Goal: Information Seeking & Learning: Learn about a topic

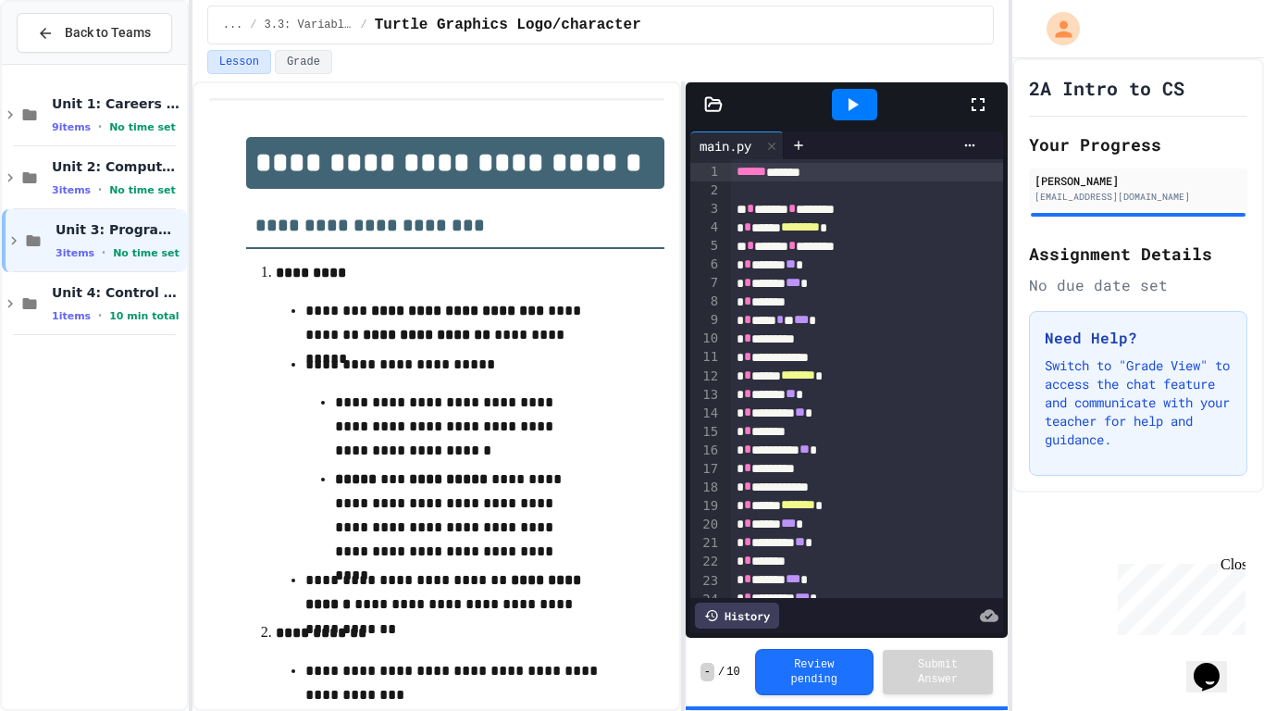
click at [834, 102] on div at bounding box center [854, 104] width 45 height 31
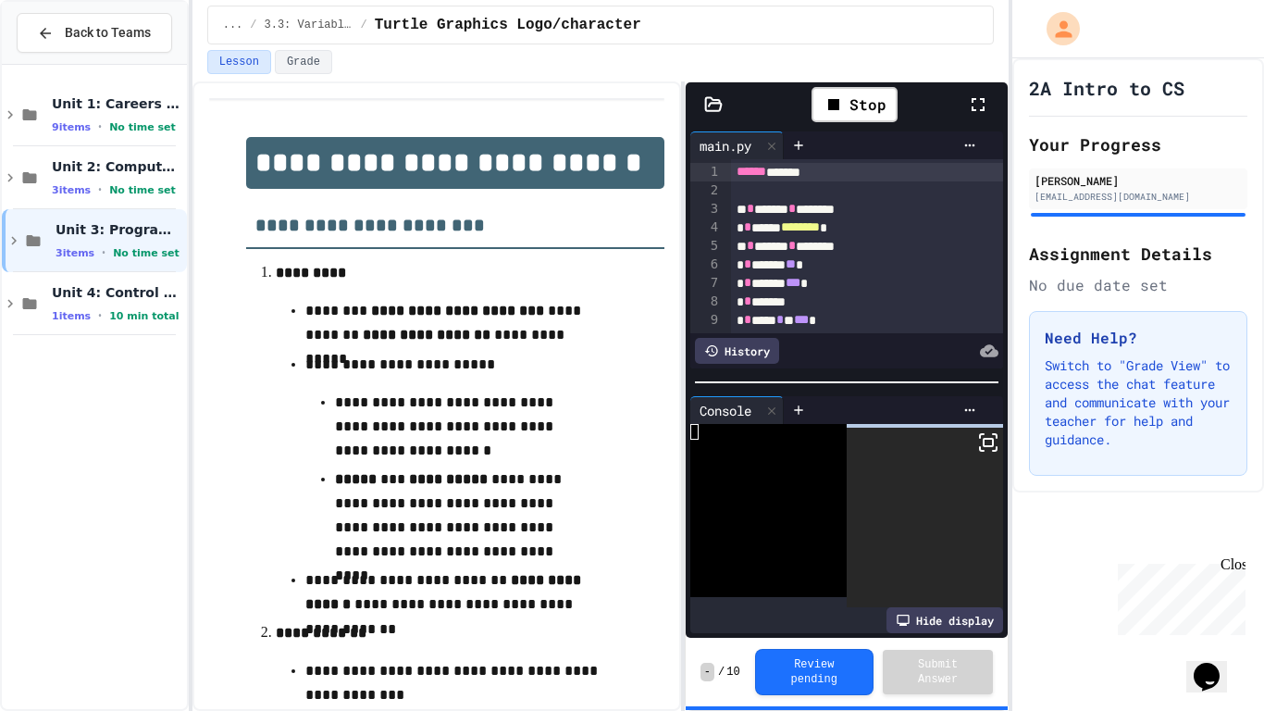
click at [990, 446] on rect at bounding box center [988, 442] width 9 height 7
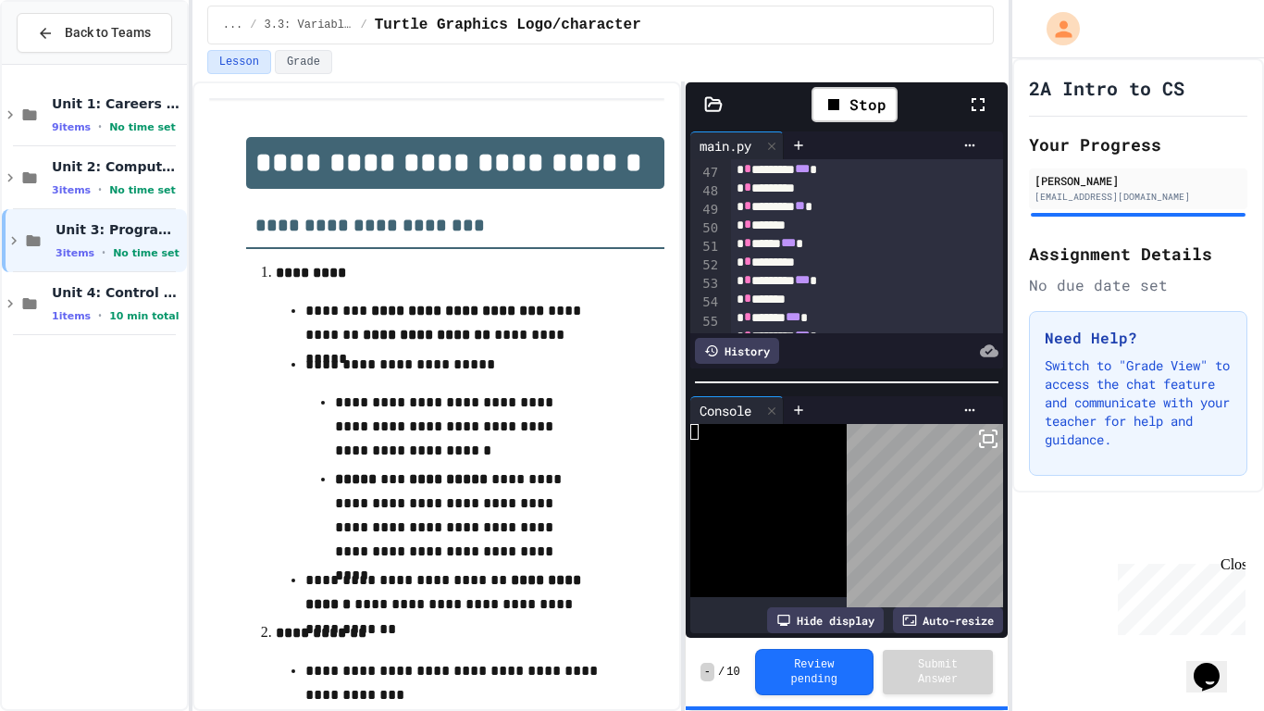
scroll to position [1934, 0]
click at [987, 442] on rect at bounding box center [988, 438] width 9 height 7
click at [984, 445] on icon at bounding box center [988, 439] width 22 height 22
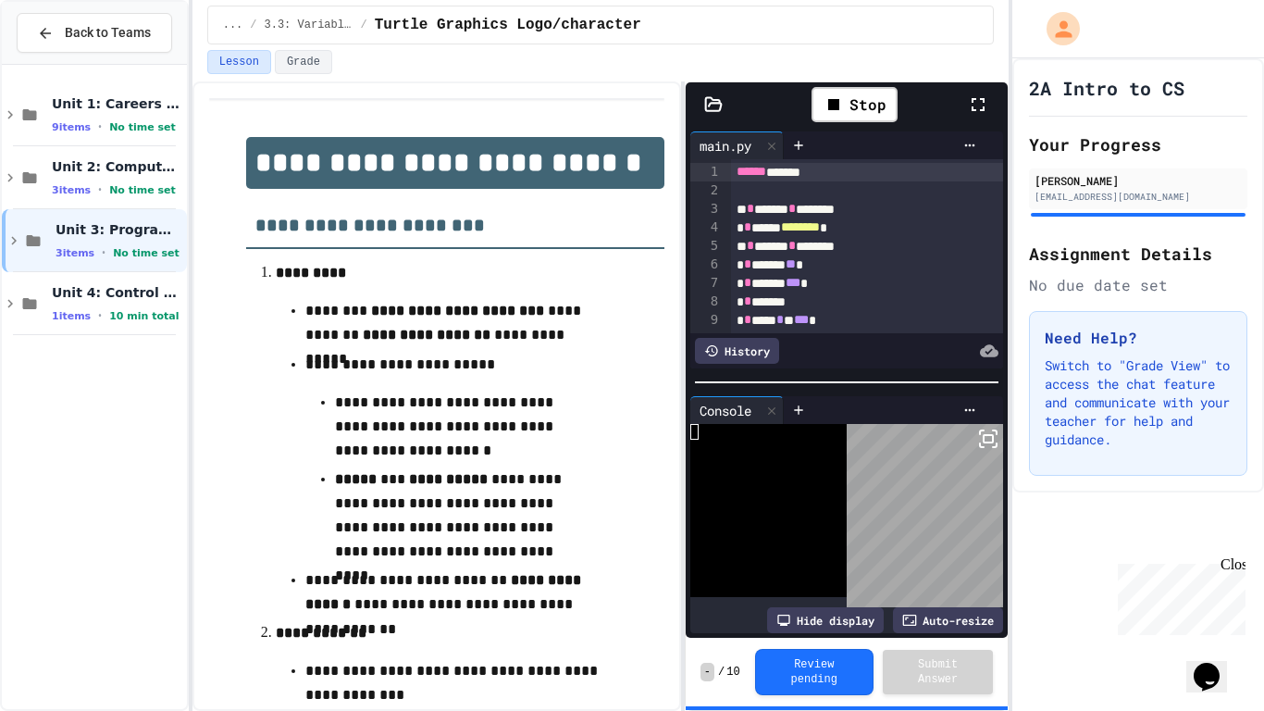
click at [978, 431] on icon at bounding box center [988, 439] width 22 height 22
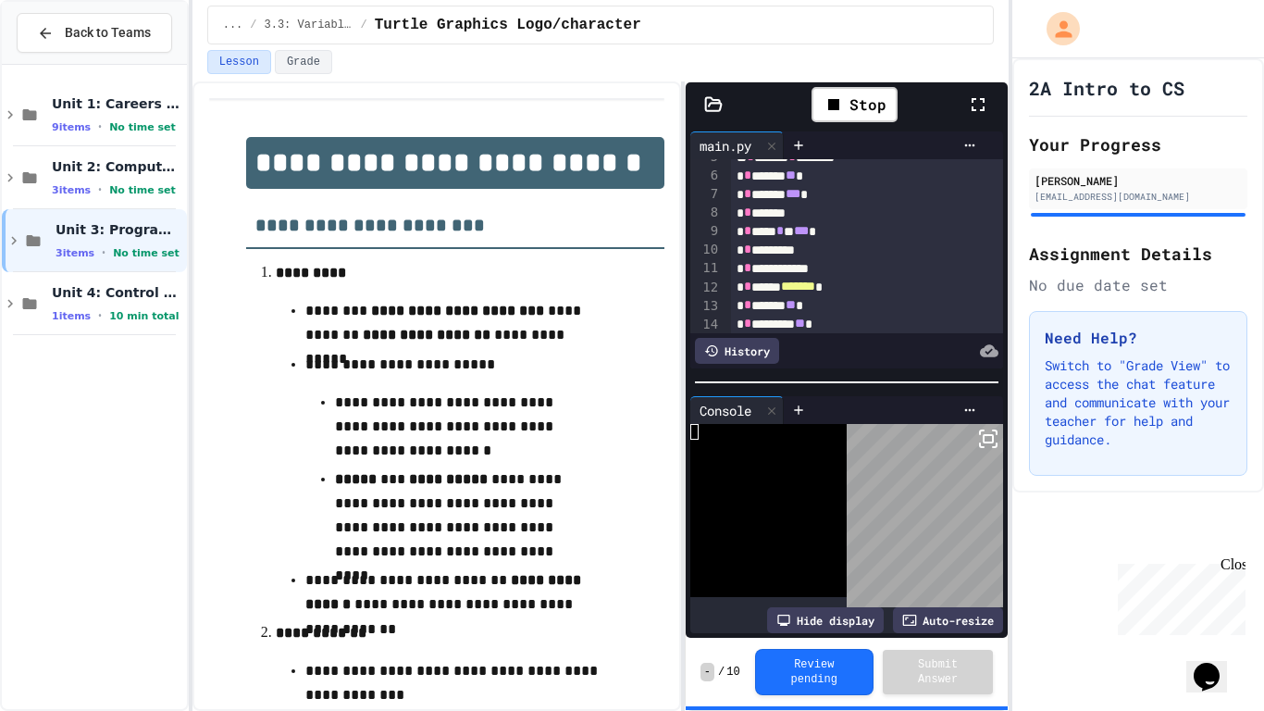
scroll to position [87, 0]
click at [1001, 434] on body "**********" at bounding box center [632, 355] width 1264 height 711
click at [992, 435] on rect at bounding box center [988, 438] width 9 height 7
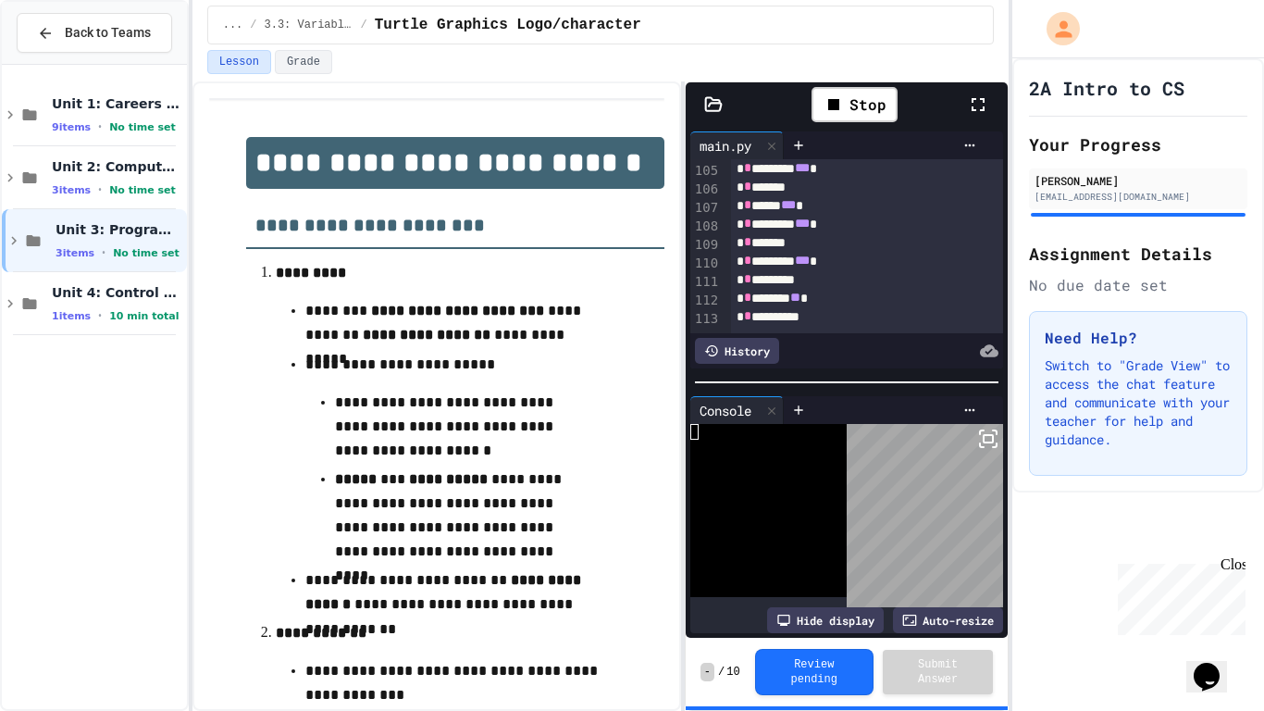
scroll to position [0, 0]
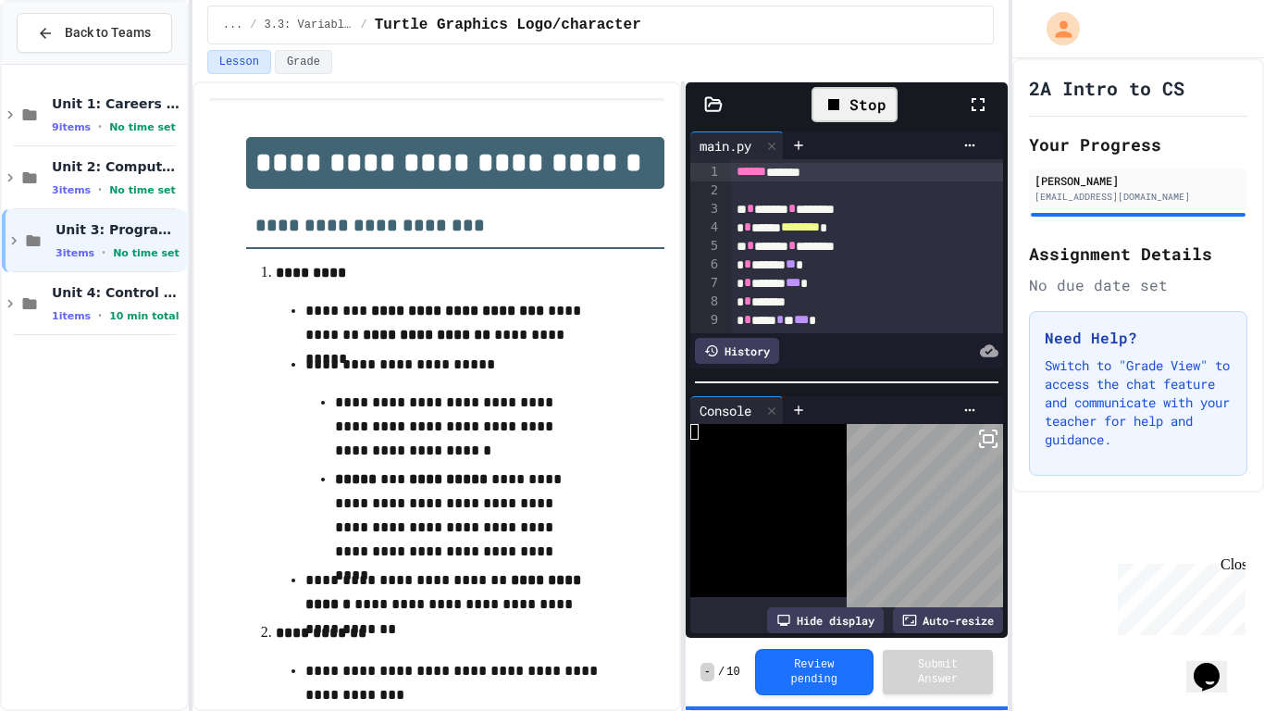
click at [827, 121] on div "Stop" at bounding box center [855, 104] width 86 height 35
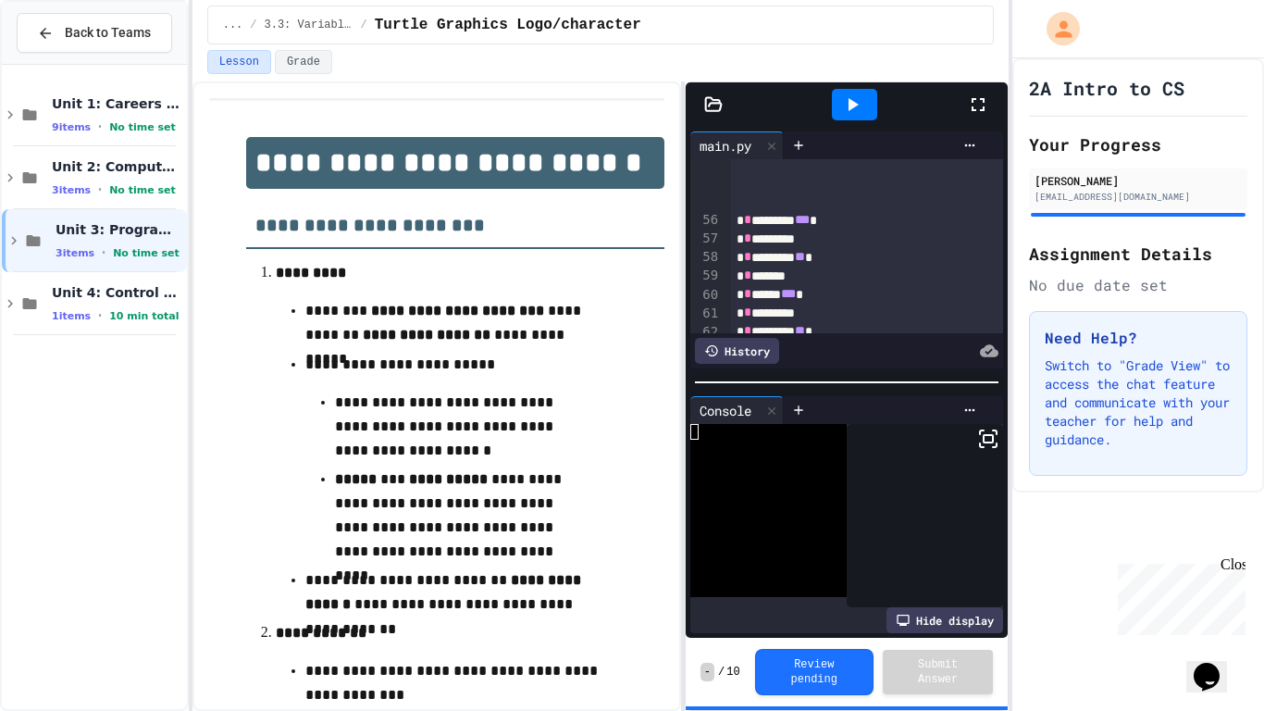
scroll to position [1934, 0]
click at [70, 186] on span "3 items" at bounding box center [71, 190] width 39 height 12
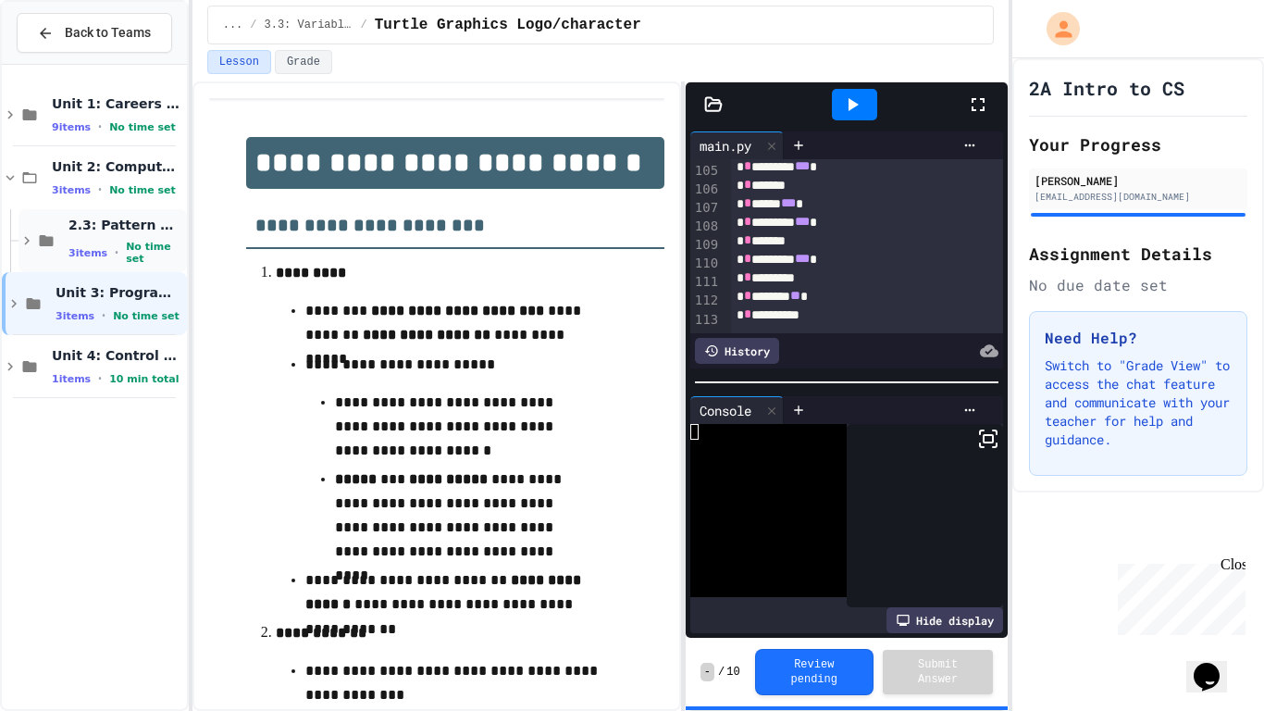
click at [87, 238] on div "2.3: Pattern Recognition & Decomposition 3 items • No time set" at bounding box center [125, 241] width 115 height 49
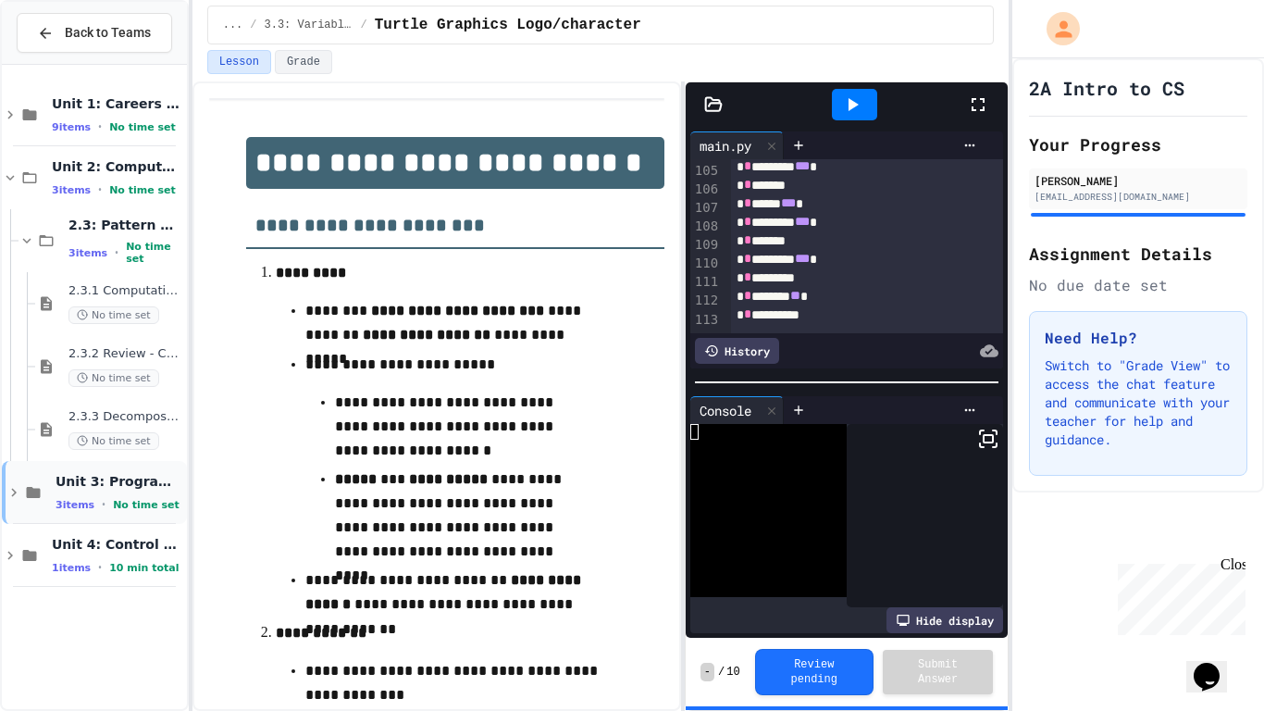
click at [115, 479] on span "Unit 3: Programming Fundamentals" at bounding box center [120, 481] width 128 height 17
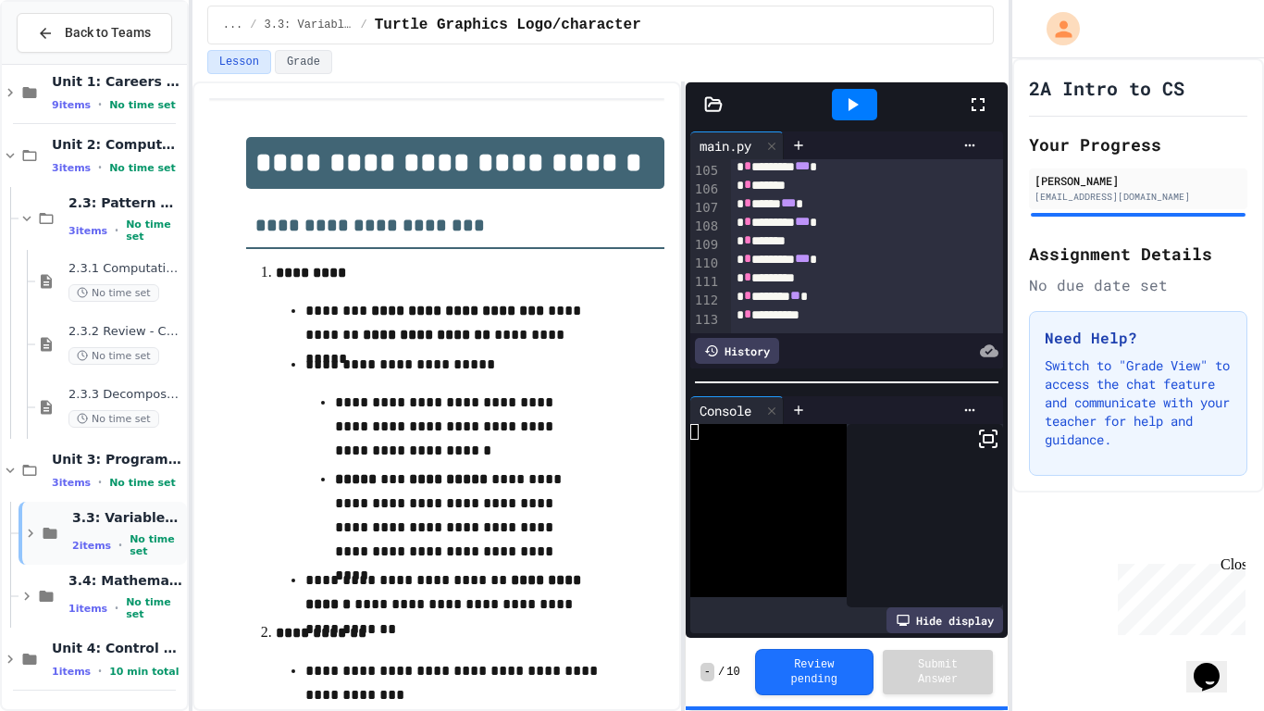
scroll to position [0, 0]
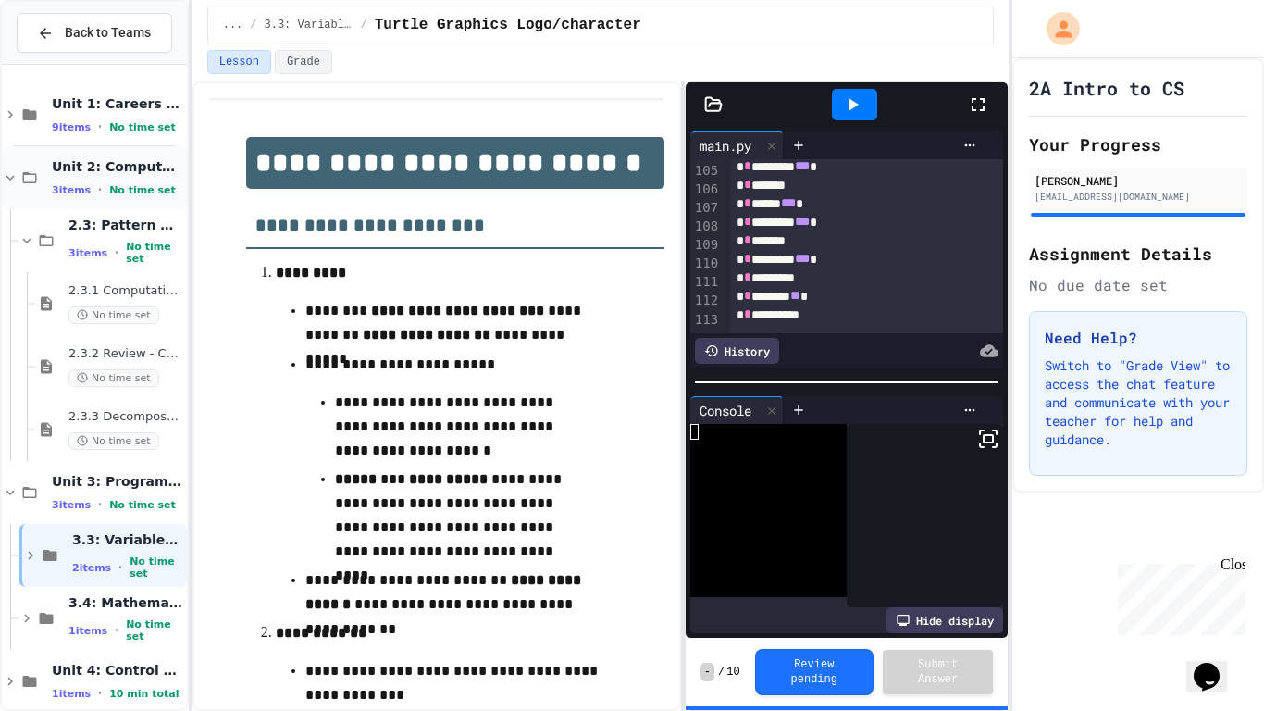
click at [87, 199] on div "Unit 2: Computational Thinking & Problem-Solving 3 items • No time set" at bounding box center [94, 177] width 185 height 63
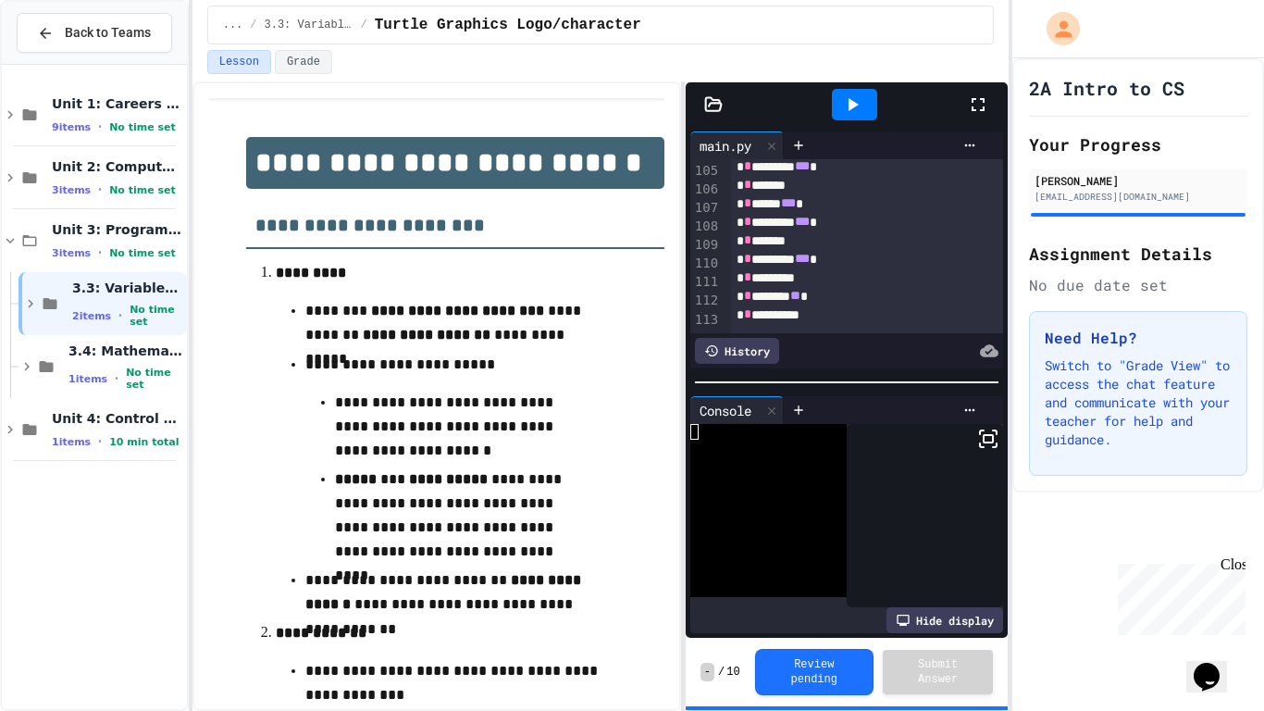
click at [87, 199] on div "Unit 2: Computational Thinking & Problem-Solving 3 items • No time set" at bounding box center [94, 177] width 185 height 63
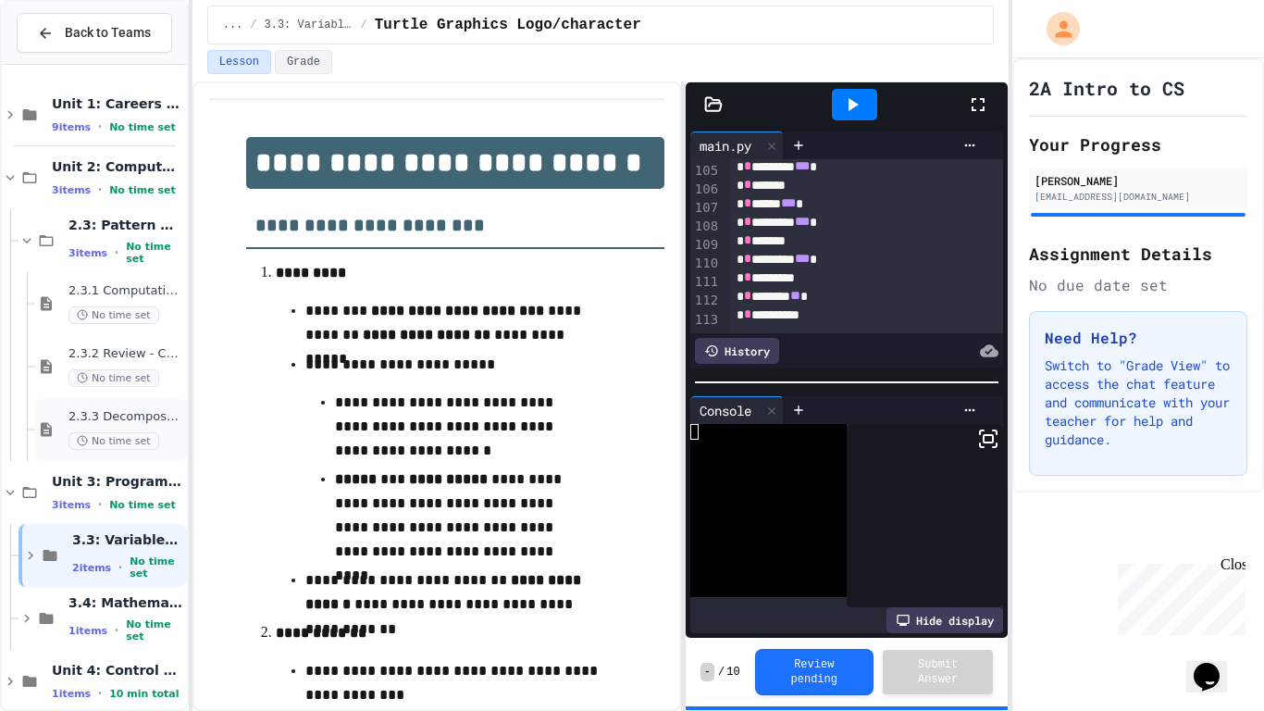
scroll to position [22, 0]
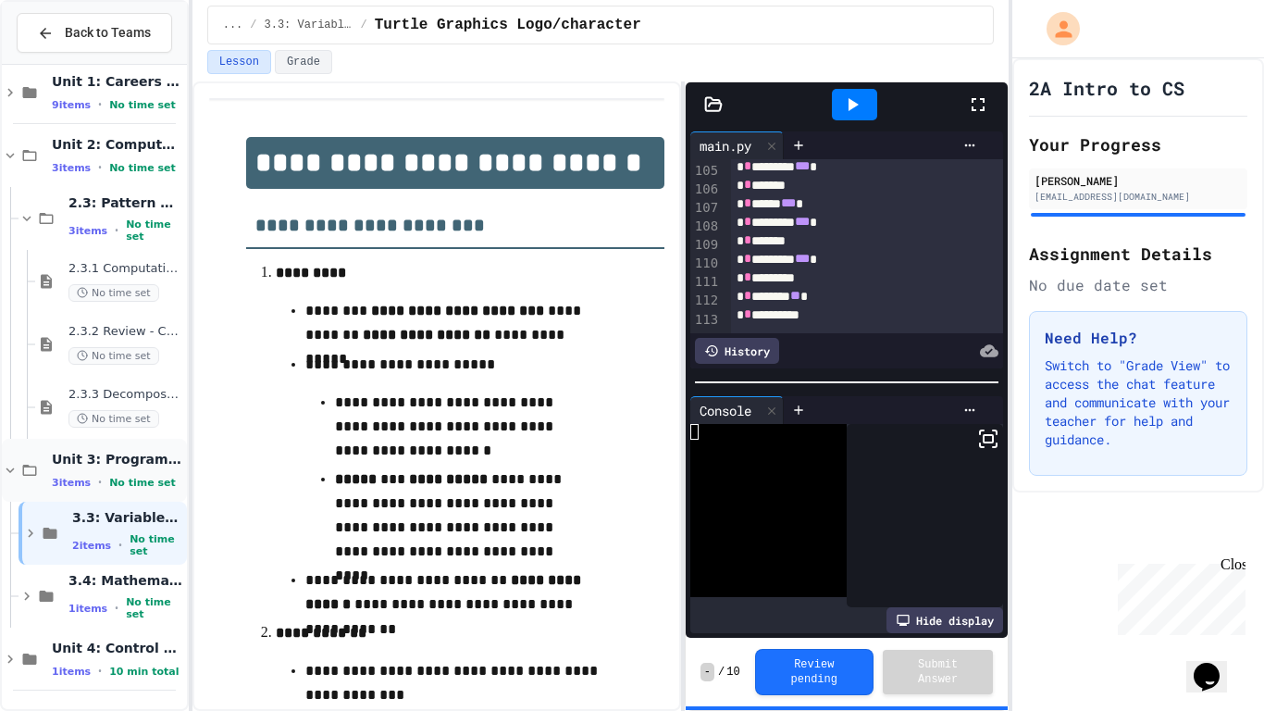
click at [98, 463] on span "Unit 3: Programming Fundamentals" at bounding box center [117, 459] width 131 height 17
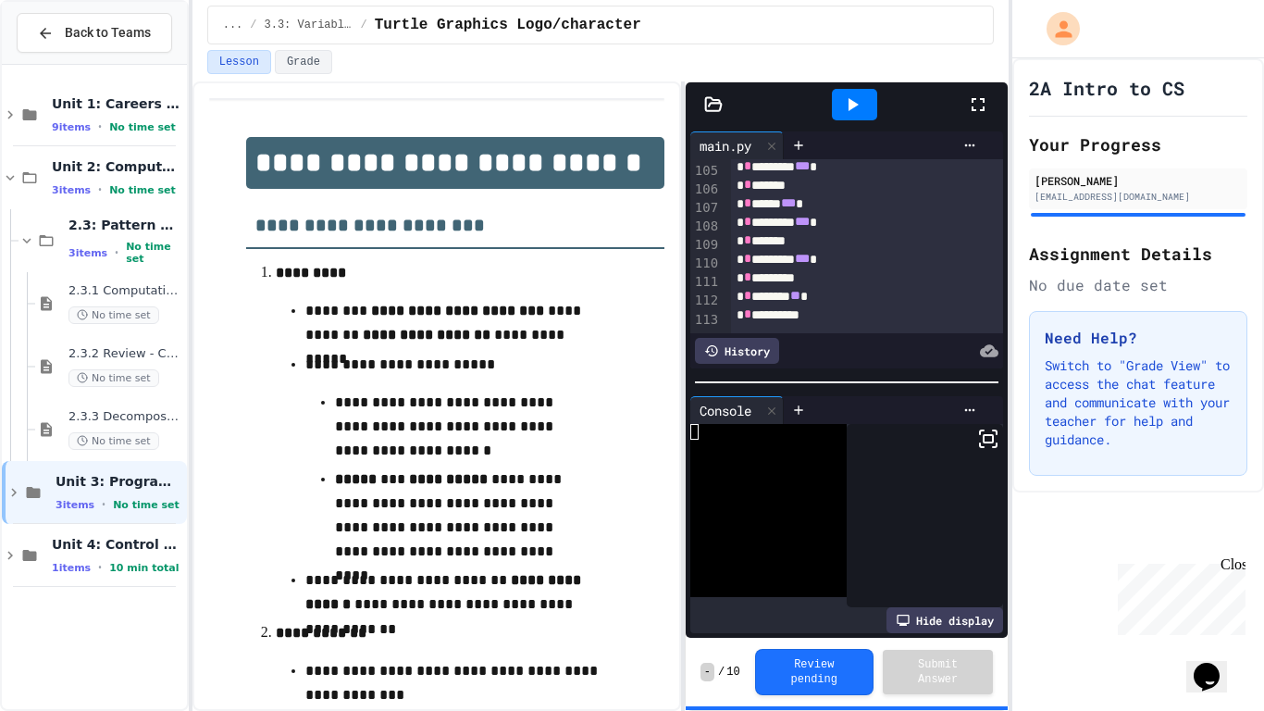
scroll to position [0, 0]
click at [94, 469] on div "Unit 3: Programming Fundamentals 3 items • No time set" at bounding box center [94, 492] width 185 height 63
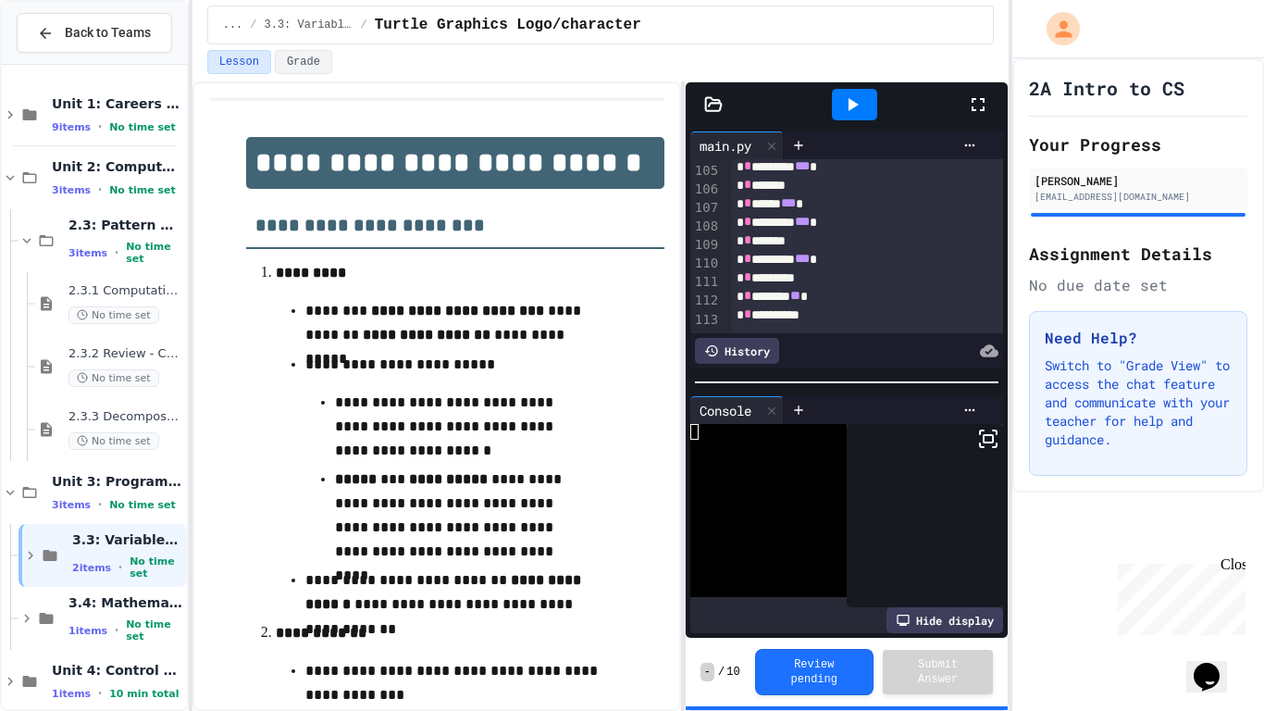
scroll to position [22, 0]
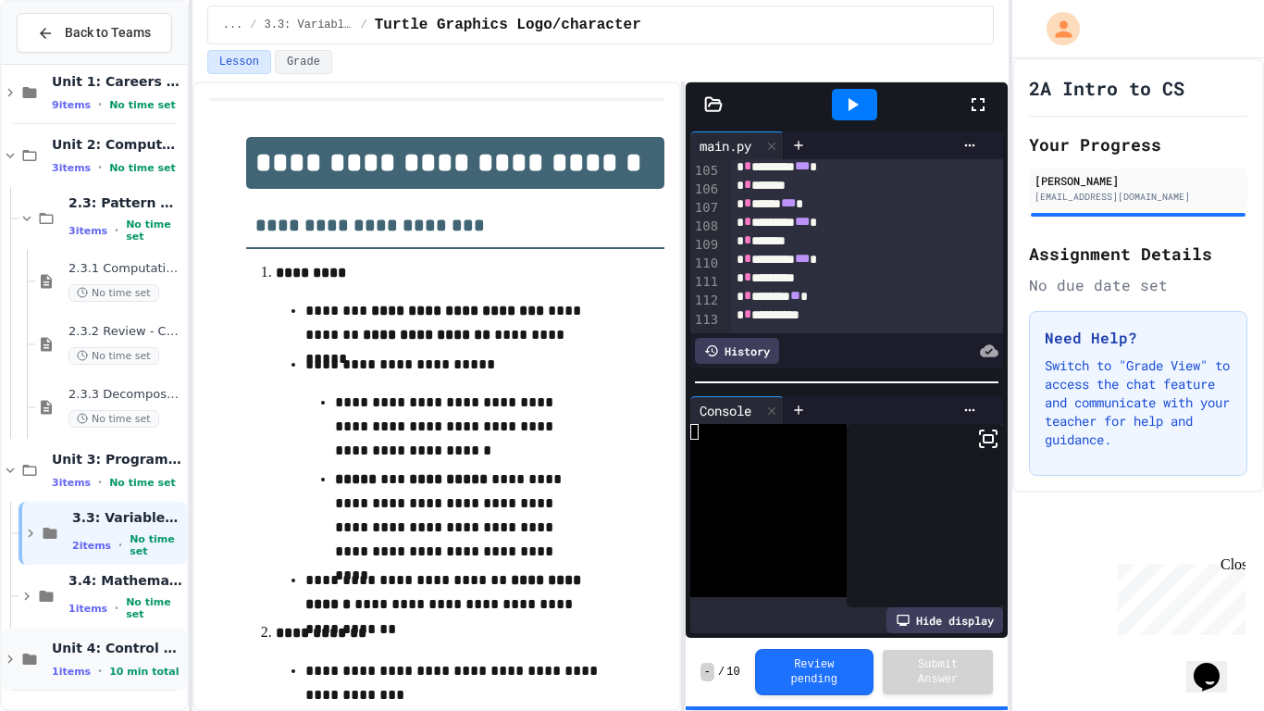
click at [81, 553] on span "Unit 4: Control Structures" at bounding box center [117, 648] width 131 height 17
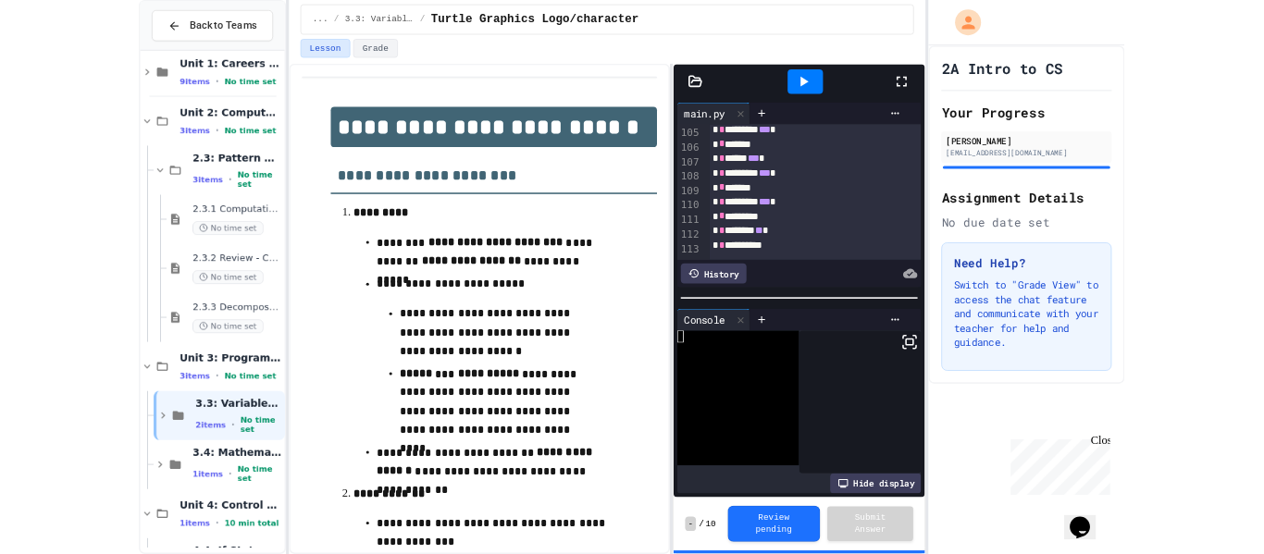
scroll to position [85, 0]
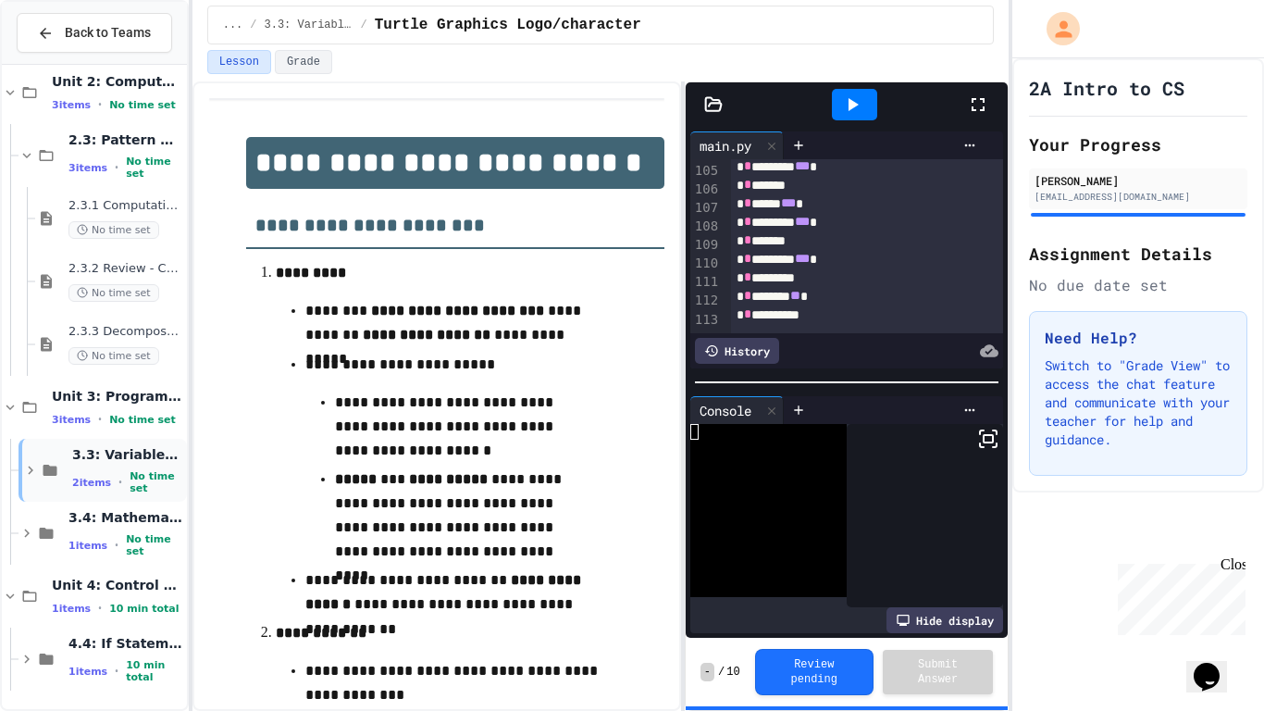
click at [110, 484] on div "2 items • No time set" at bounding box center [127, 482] width 111 height 24
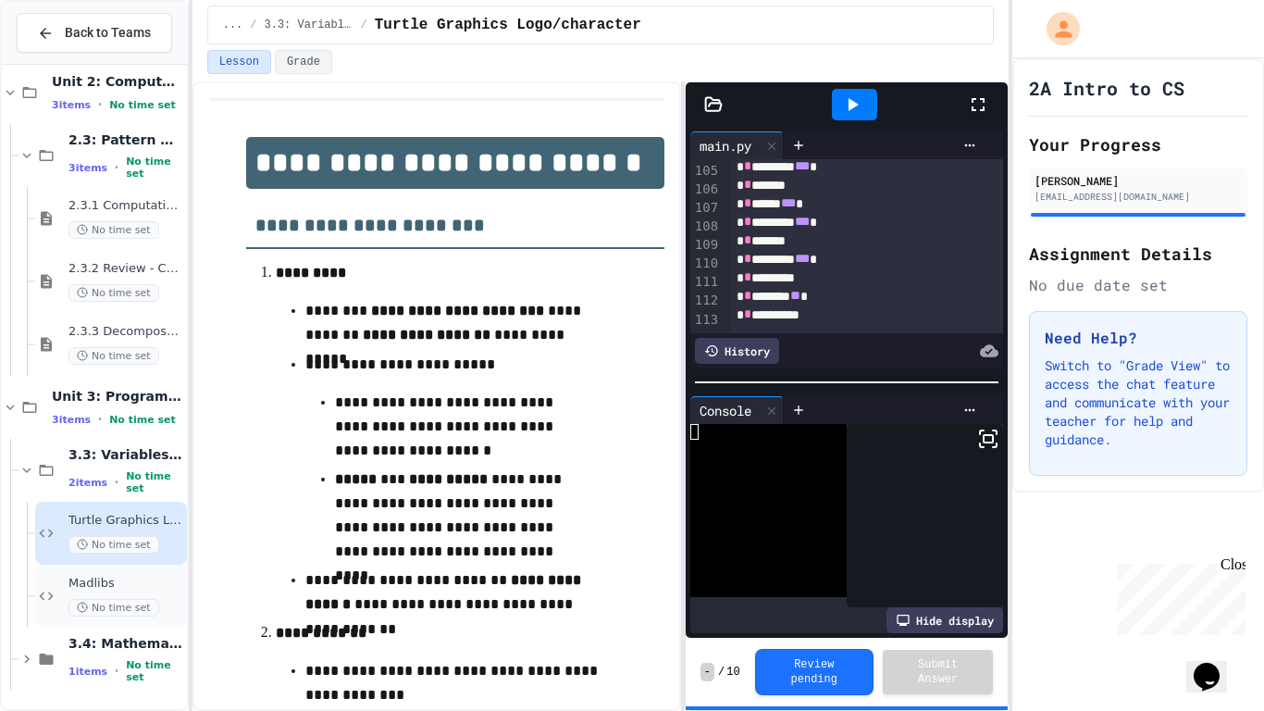
click at [118, 553] on span "Madlibs" at bounding box center [125, 584] width 115 height 16
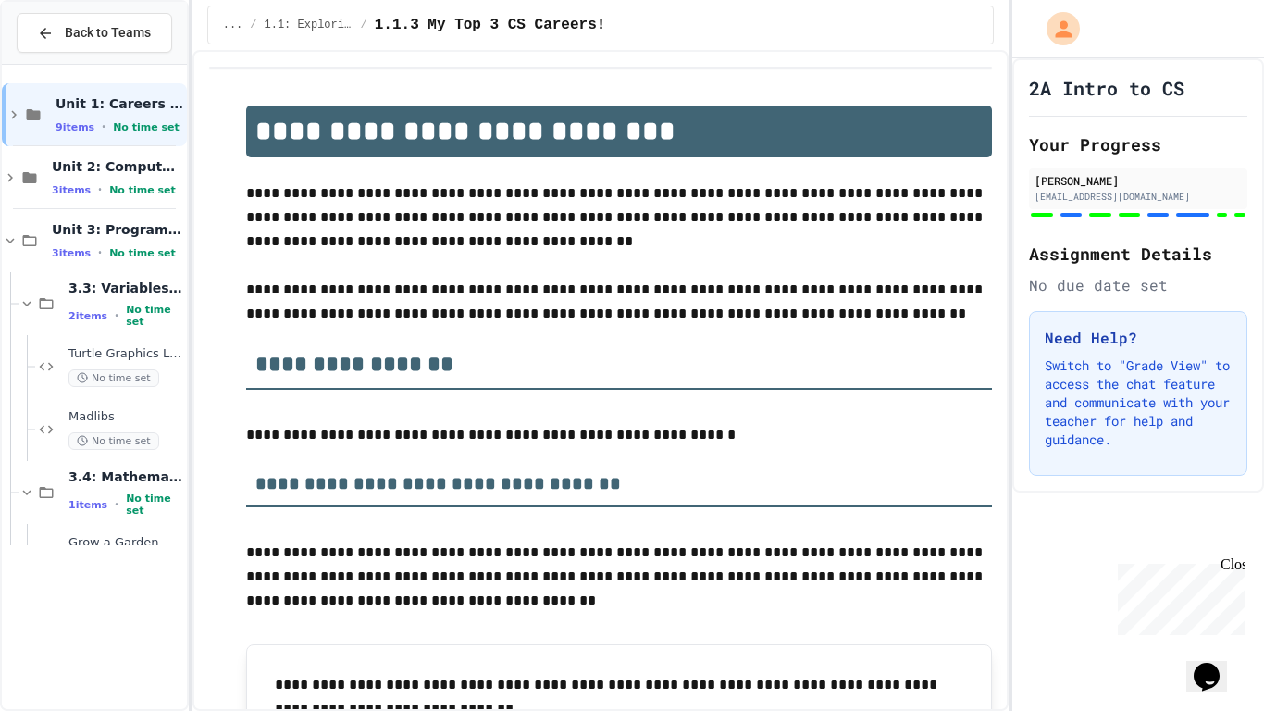
click at [57, 493] on div "3.4: Mathematical Operators 1 items • No time set" at bounding box center [103, 492] width 168 height 63
click at [58, 498] on div at bounding box center [94, 324] width 185 height 504
click at [66, 539] on span "Unit 4: Control Structures" at bounding box center [117, 544] width 131 height 17
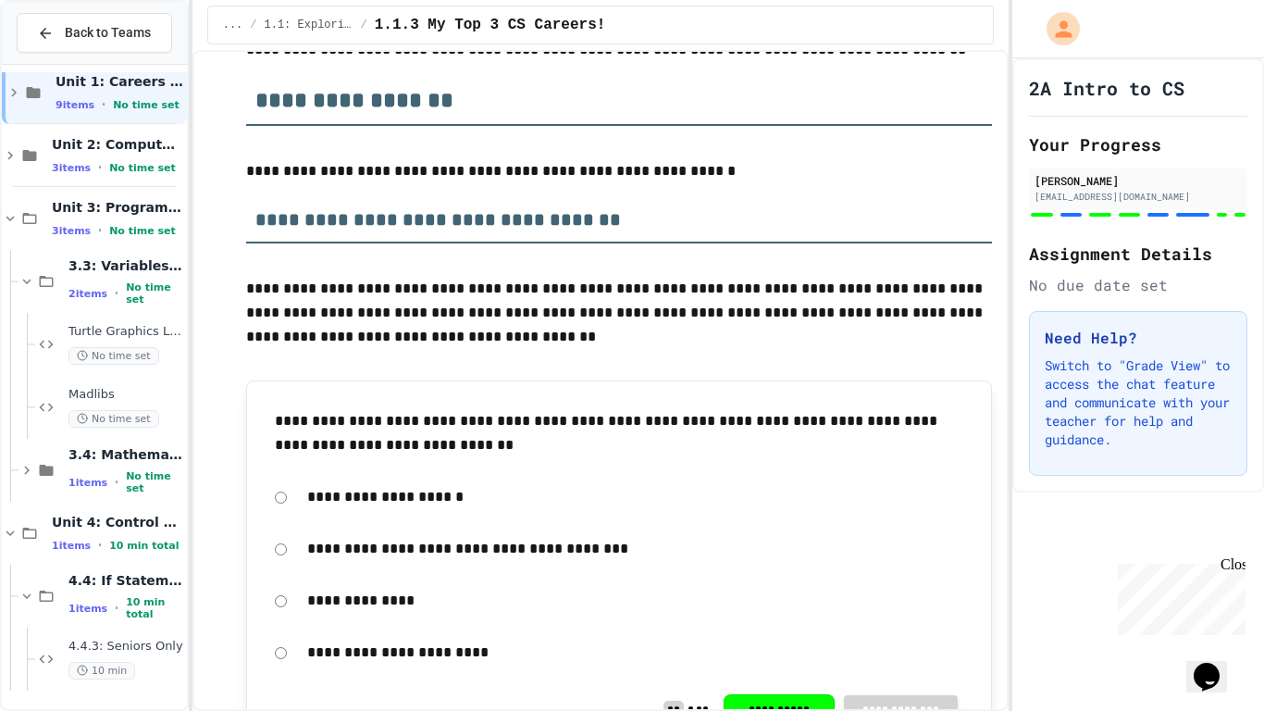
scroll to position [265, 0]
click at [117, 553] on span "4.4.3: Seniors Only" at bounding box center [125, 647] width 115 height 16
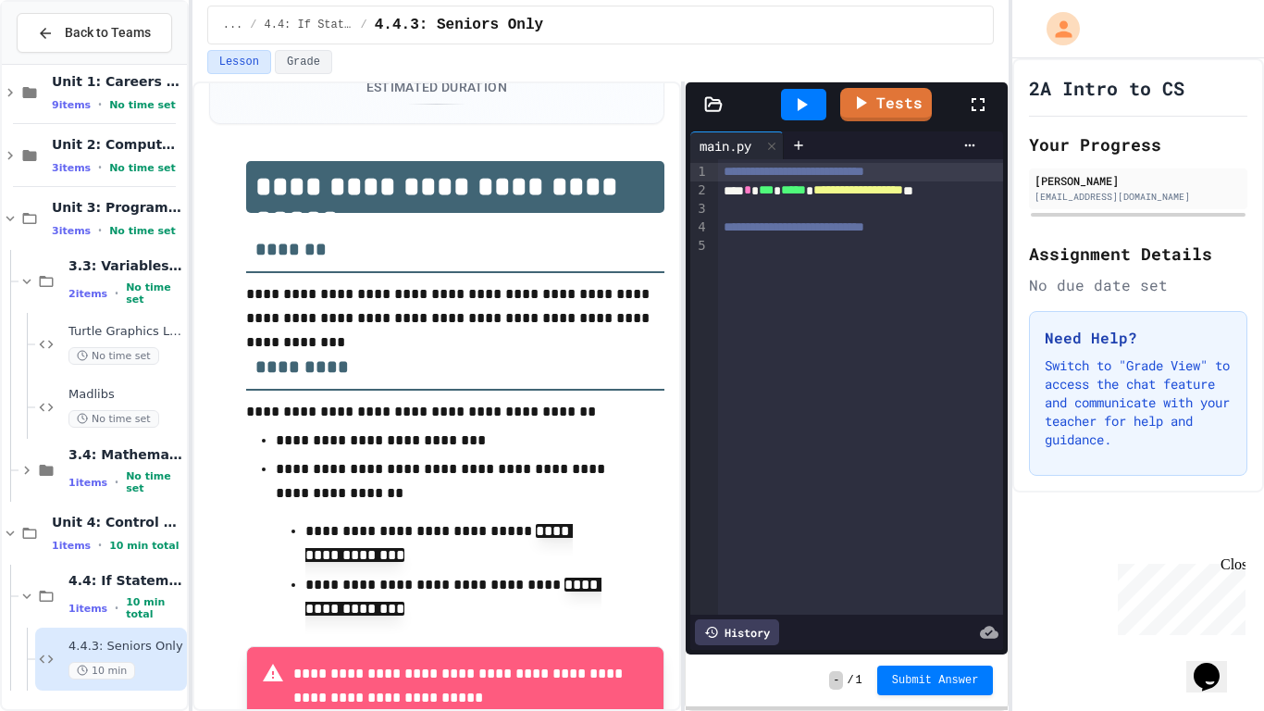
scroll to position [157, 0]
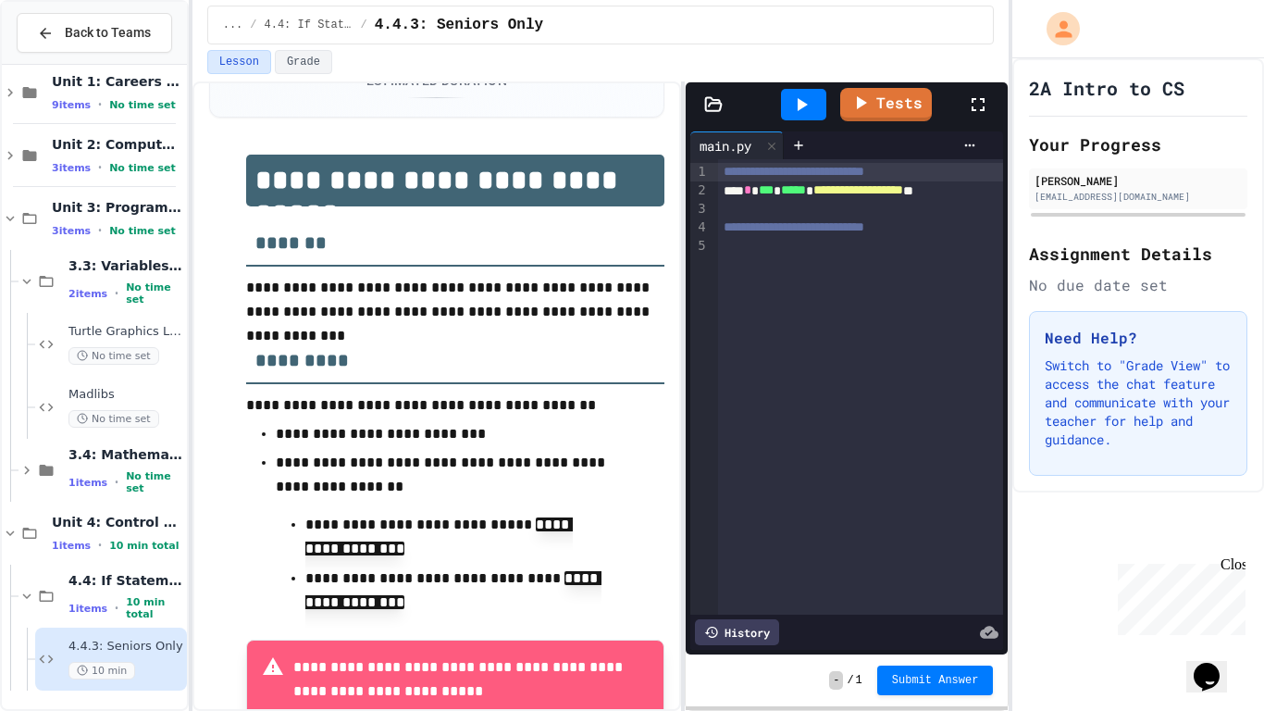
click at [740, 246] on div at bounding box center [861, 246] width 286 height 19
click at [810, 101] on icon at bounding box center [801, 104] width 22 height 22
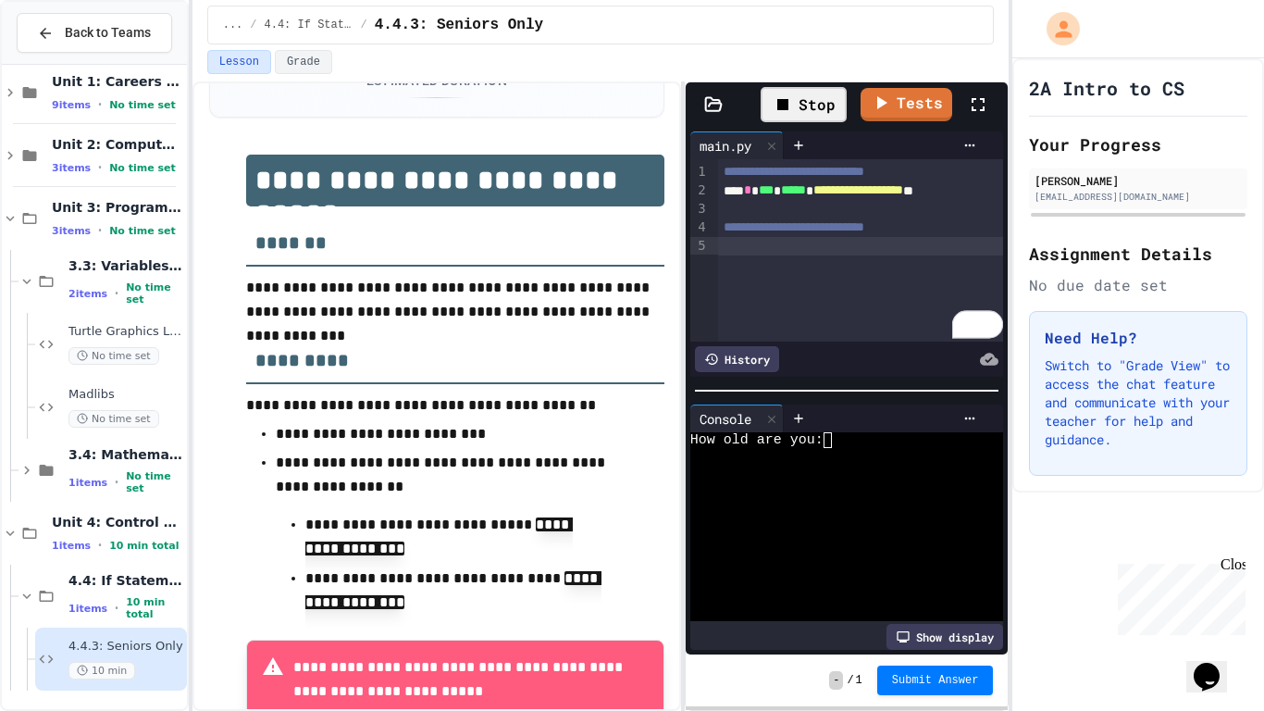
click at [793, 107] on icon at bounding box center [783, 104] width 22 height 22
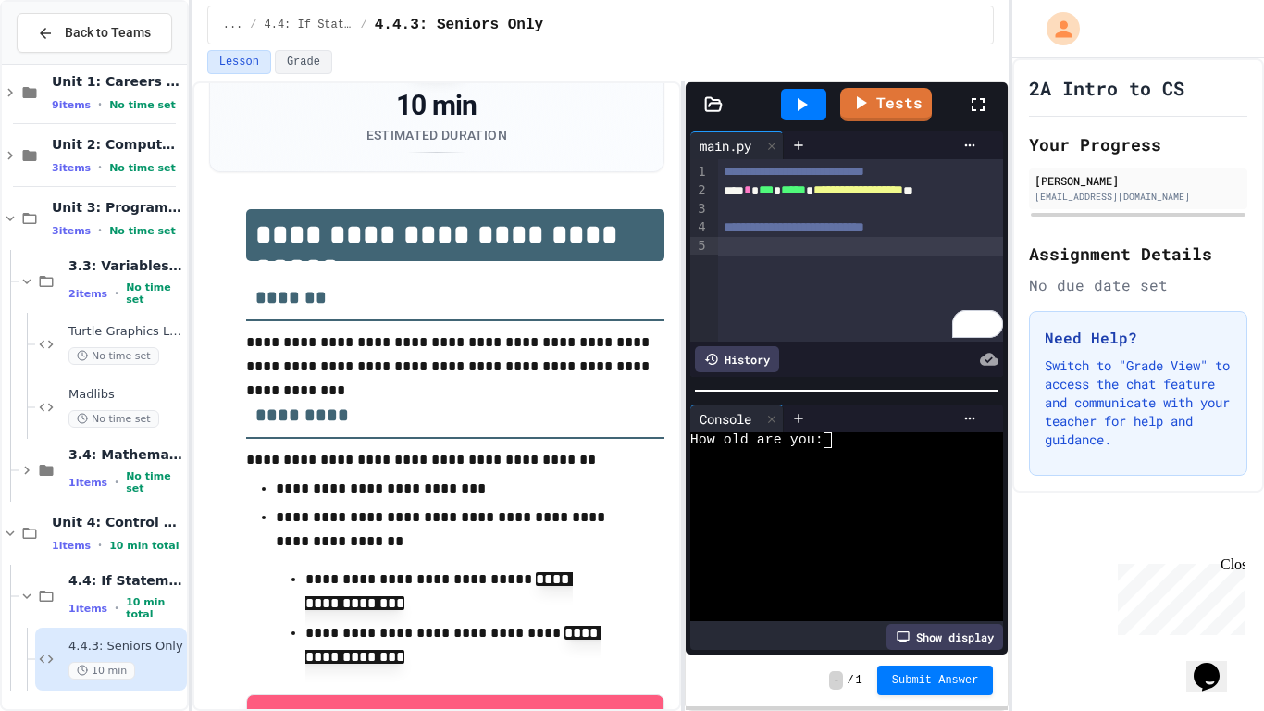
scroll to position [509, 0]
